Goal: Navigation & Orientation: Go to known website

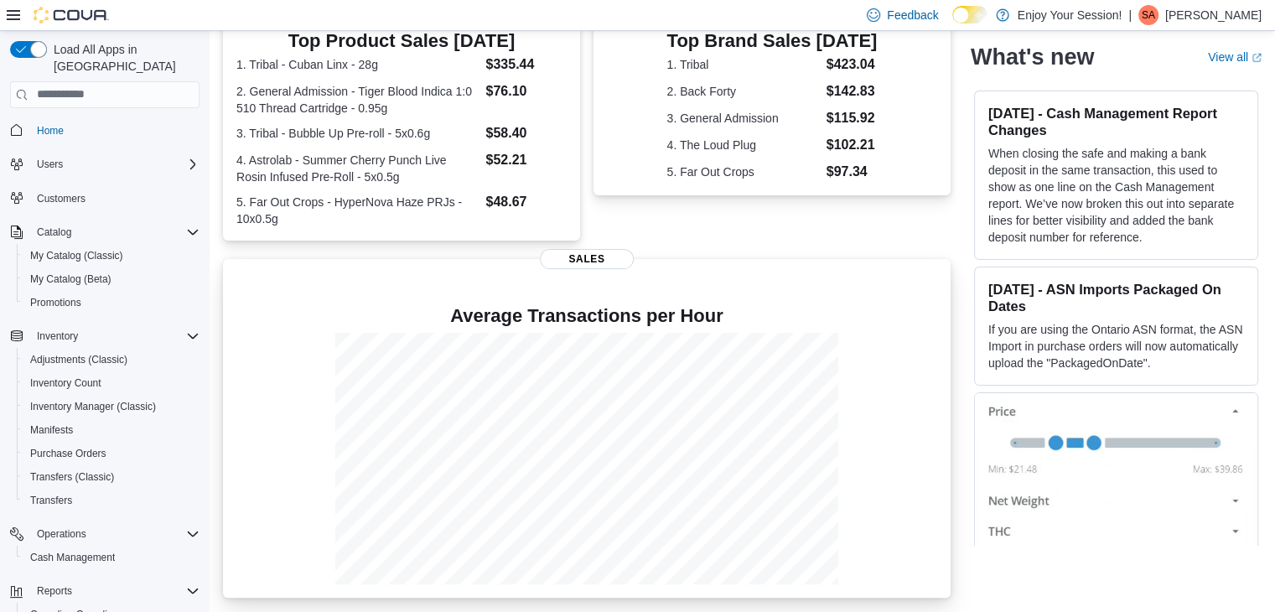
scroll to position [380, 0]
